Goal: Check status: Check status

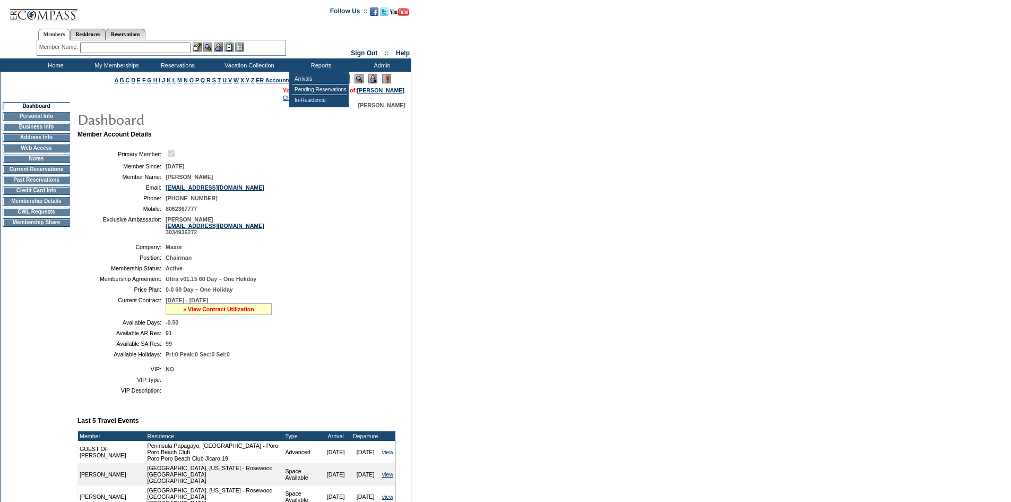
click at [228, 312] on link "» View Contract Utilization" at bounding box center [218, 309] width 71 height 6
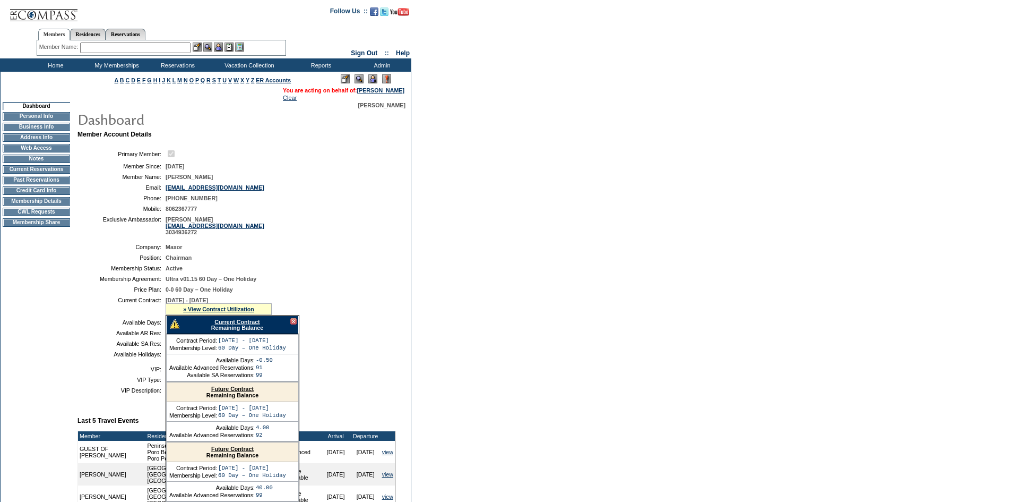
click at [229, 392] on link "Future Contract" at bounding box center [232, 388] width 42 height 6
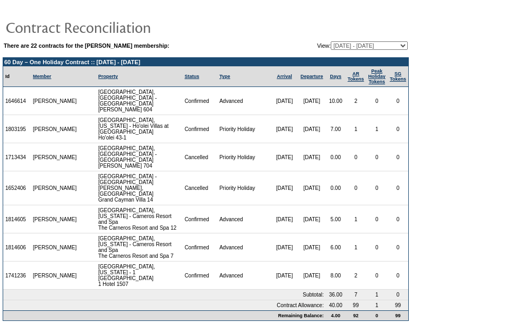
scroll to position [14, 0]
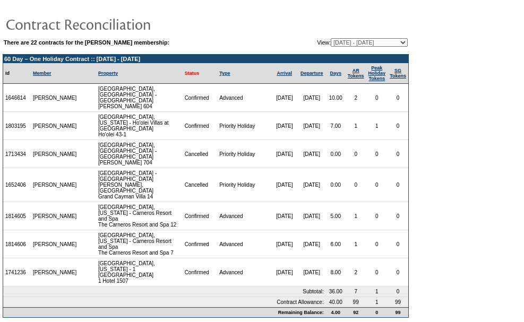
click at [185, 75] on link "Status" at bounding box center [192, 73] width 15 height 5
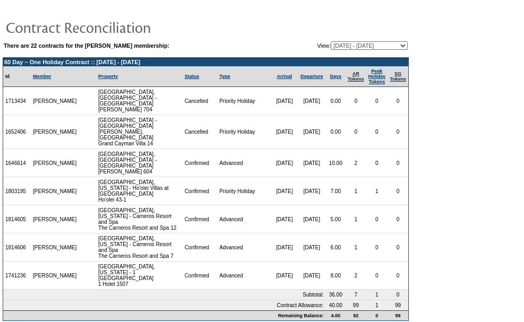
scroll to position [14, 0]
